Goal: Task Accomplishment & Management: Use online tool/utility

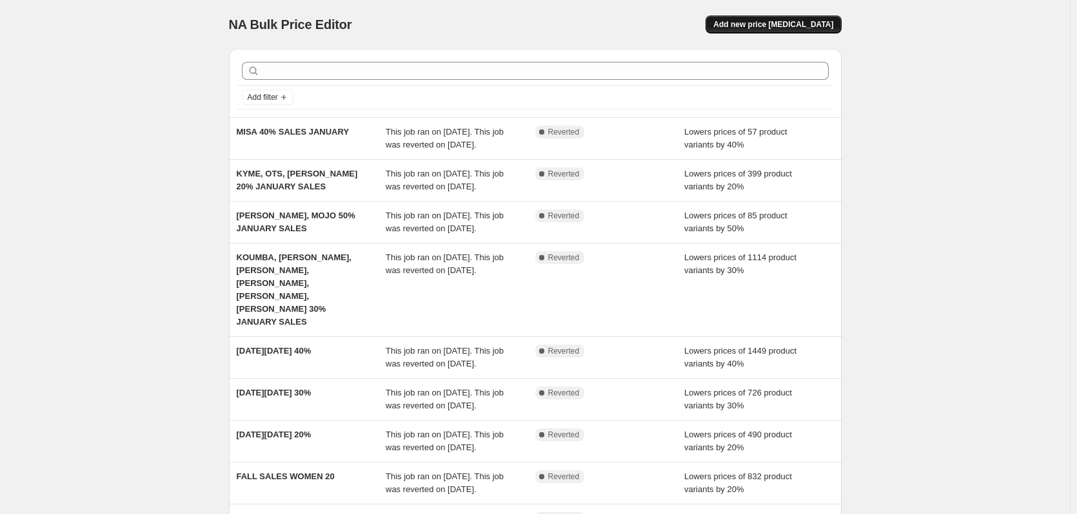
click at [812, 22] on span "Add new price [MEDICAL_DATA]" at bounding box center [773, 24] width 120 height 10
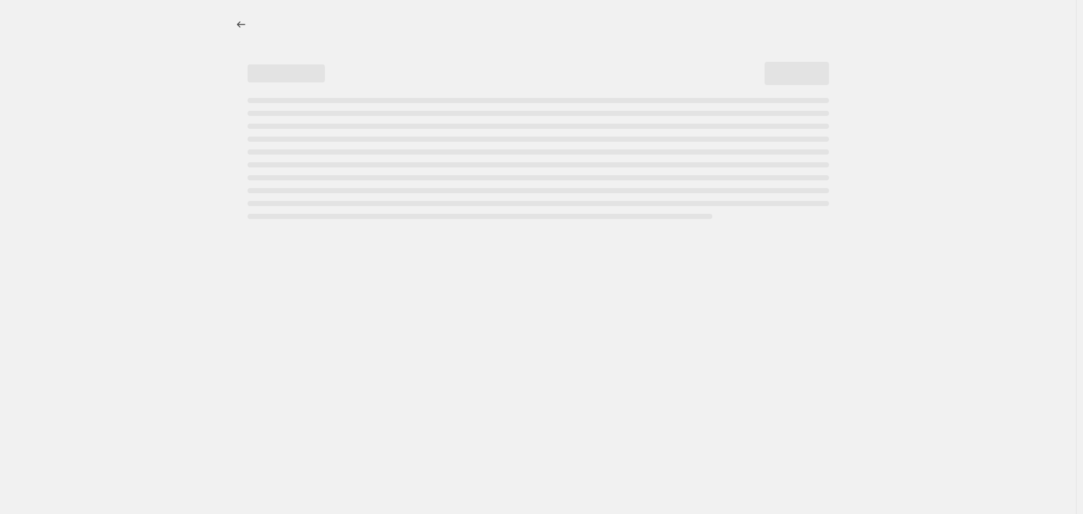
select select "percentage"
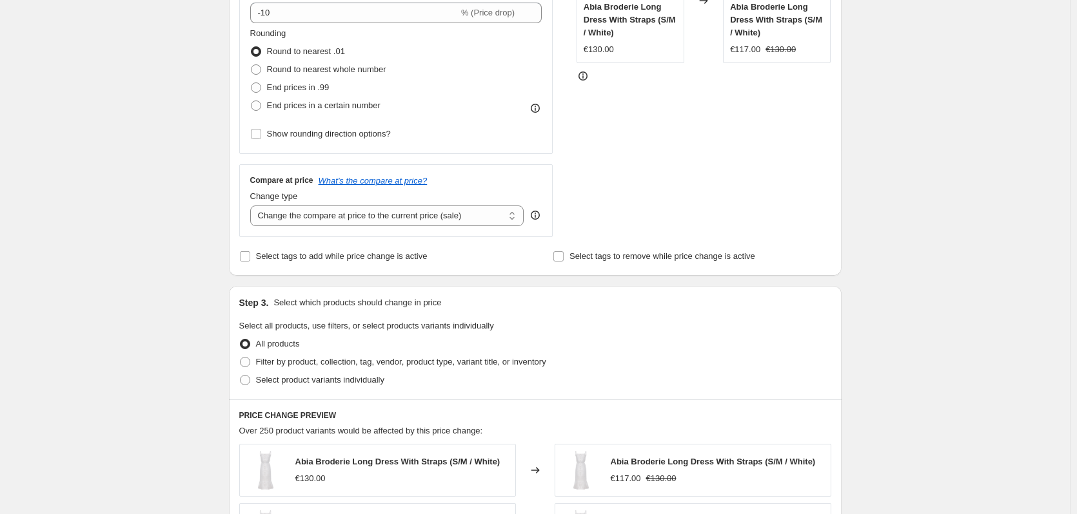
scroll to position [133, 0]
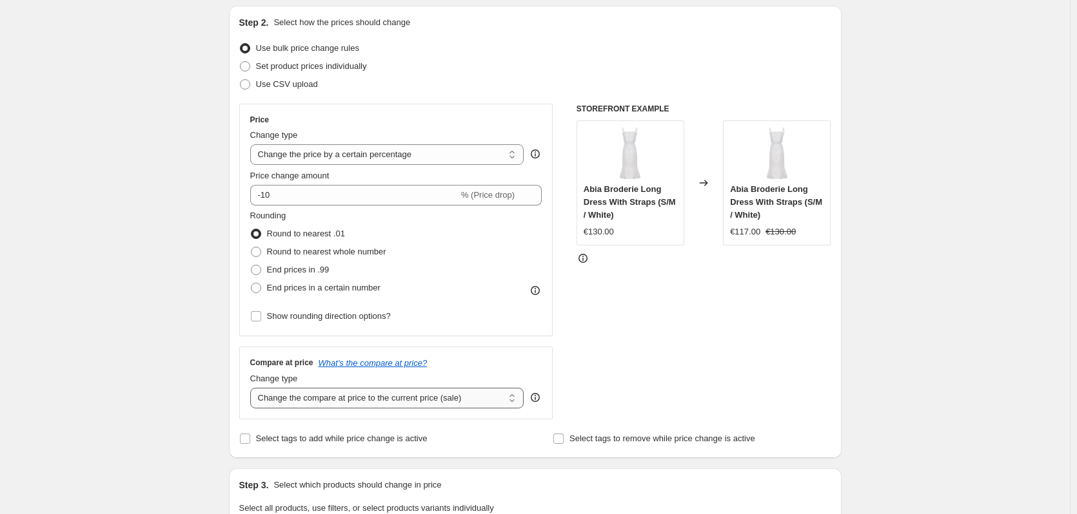
click at [417, 396] on select "Change the compare at price to the current price (sale) Change the compare at p…" at bounding box center [387, 398] width 274 height 21
click at [143, 351] on div "Create new price [MEDICAL_DATA]. This page is ready Create new price [MEDICAL_D…" at bounding box center [534, 513] width 1069 height 1292
click at [367, 407] on select "Change the compare at price to the current price (sale) Change the compare at p…" at bounding box center [387, 398] width 274 height 21
click at [363, 405] on select "Change the compare at price to the current price (sale) Change the compare at p…" at bounding box center [387, 398] width 274 height 21
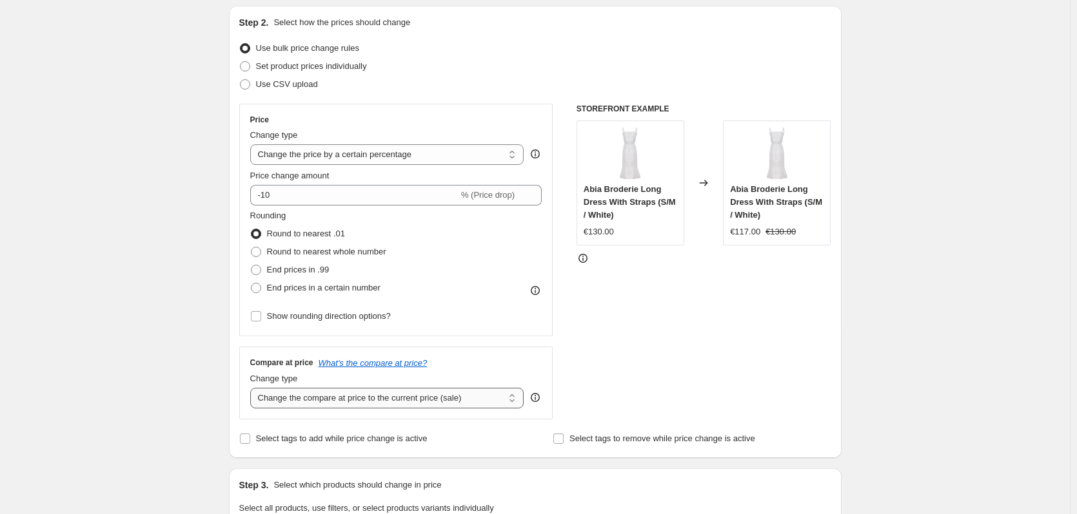
click at [362, 405] on select "Change the compare at price to the current price (sale) Change the compare at p…" at bounding box center [387, 398] width 274 height 21
click at [68, 349] on div "Create new price change job. This page is ready Create new price change job Dra…" at bounding box center [534, 513] width 1069 height 1292
click at [447, 147] on select "Change the price to a certain amount Change the price by a certain amount Chang…" at bounding box center [387, 154] width 274 height 21
click at [64, 264] on div "Create new price change job. This page is ready Create new price change job Dra…" at bounding box center [534, 513] width 1069 height 1292
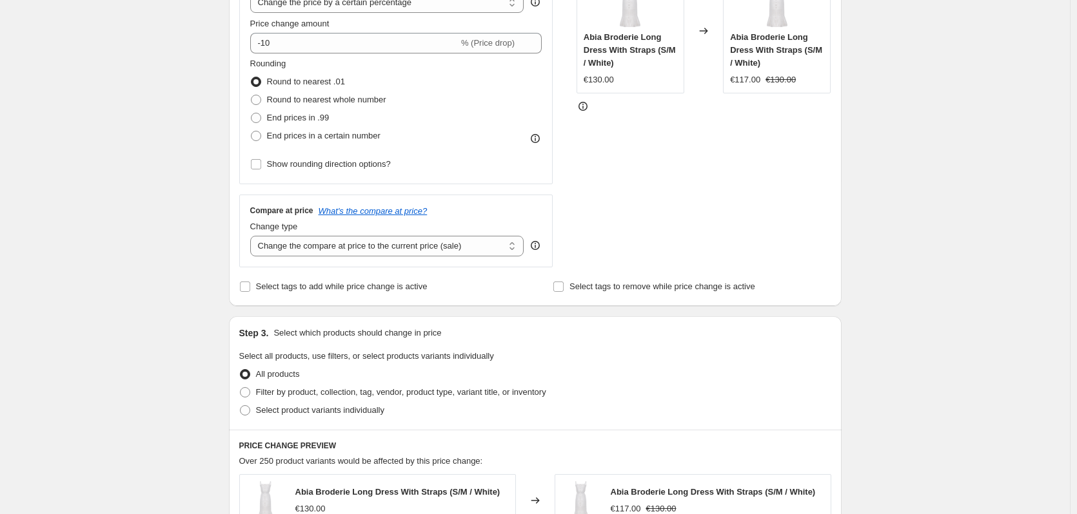
scroll to position [69, 0]
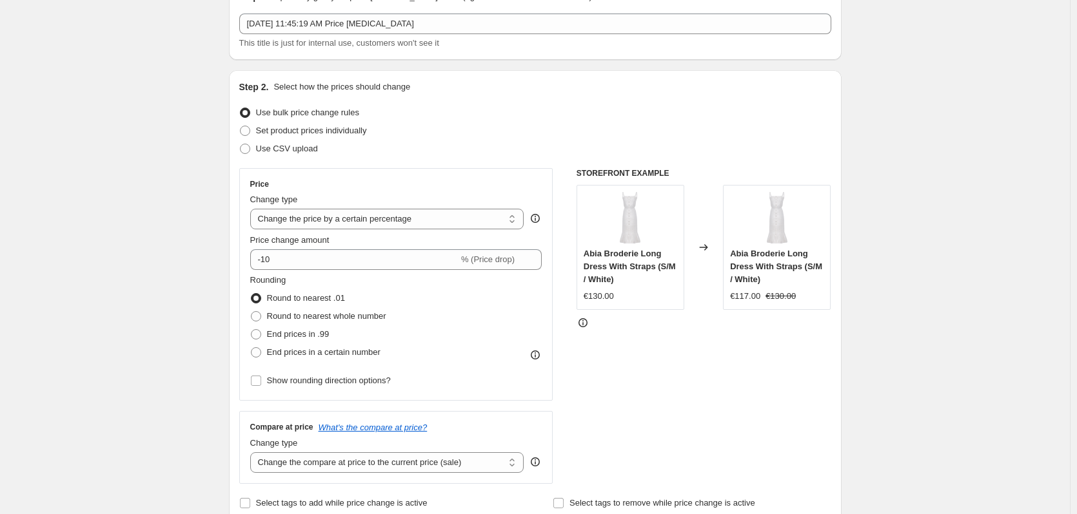
click at [746, 423] on div "STOREFRONT EXAMPLE Abia Broderie Long Dress With Straps (S/M / White) €130.00 C…" at bounding box center [703, 326] width 255 height 316
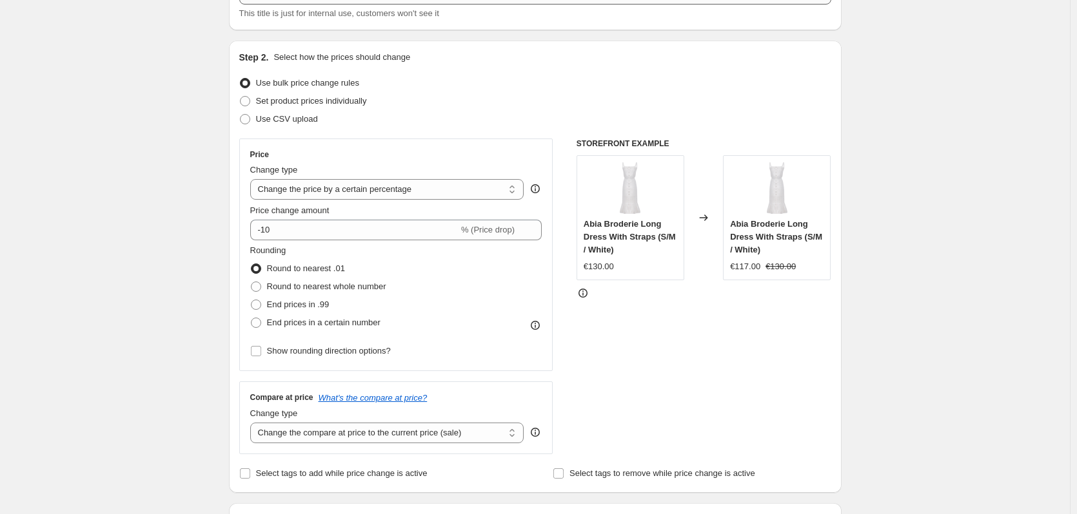
scroll to position [0, 0]
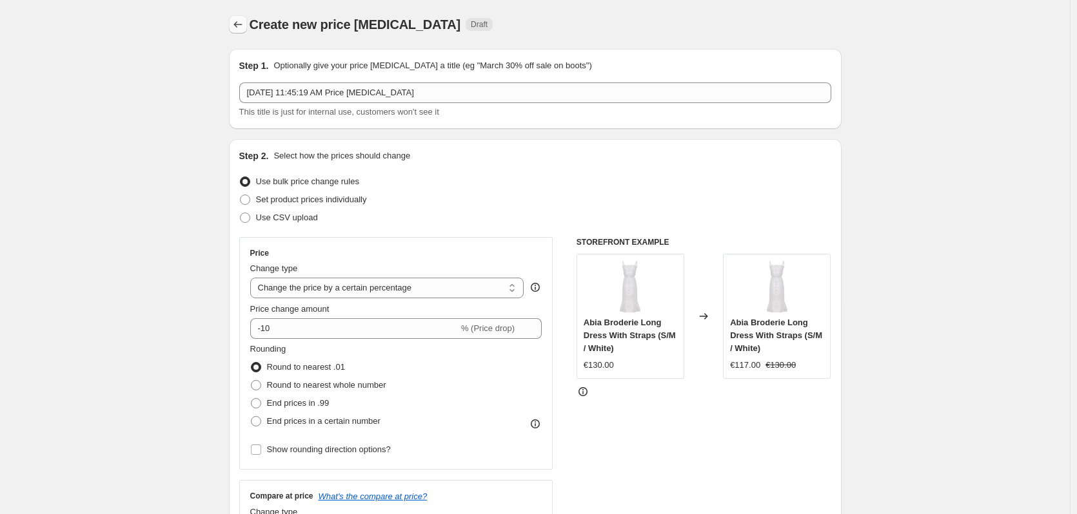
click at [236, 25] on icon "Price change jobs" at bounding box center [237, 24] width 13 height 13
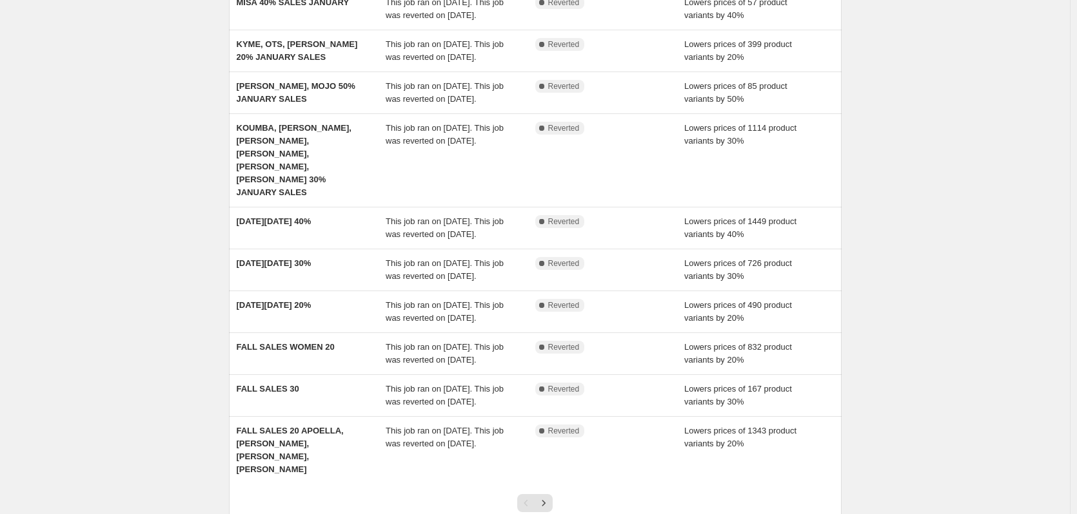
scroll to position [291, 0]
